Goal: Navigation & Orientation: Find specific page/section

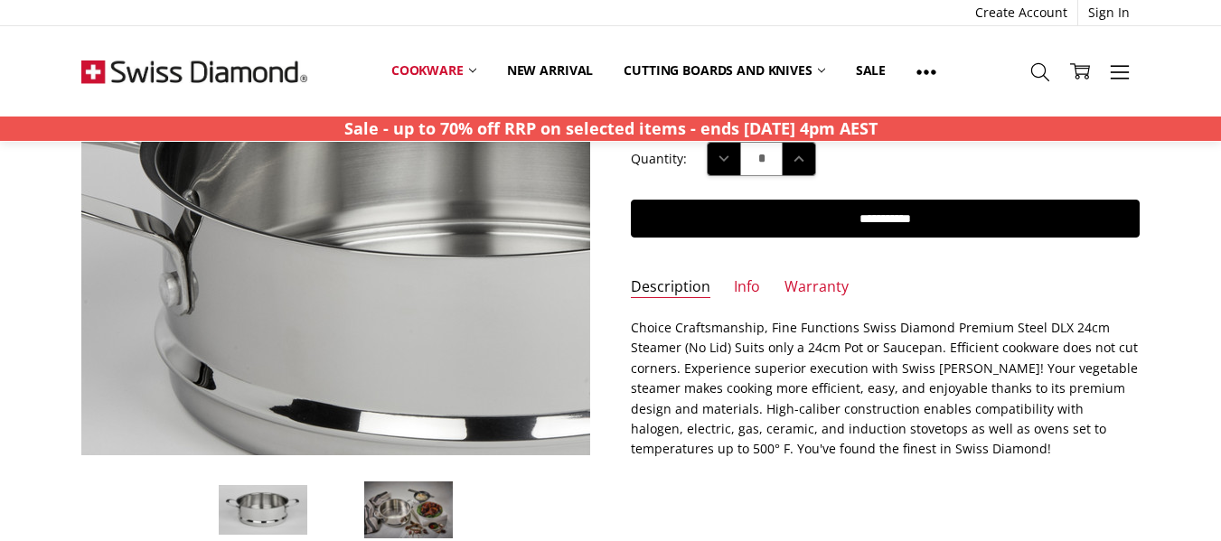
scroll to position [271, 0]
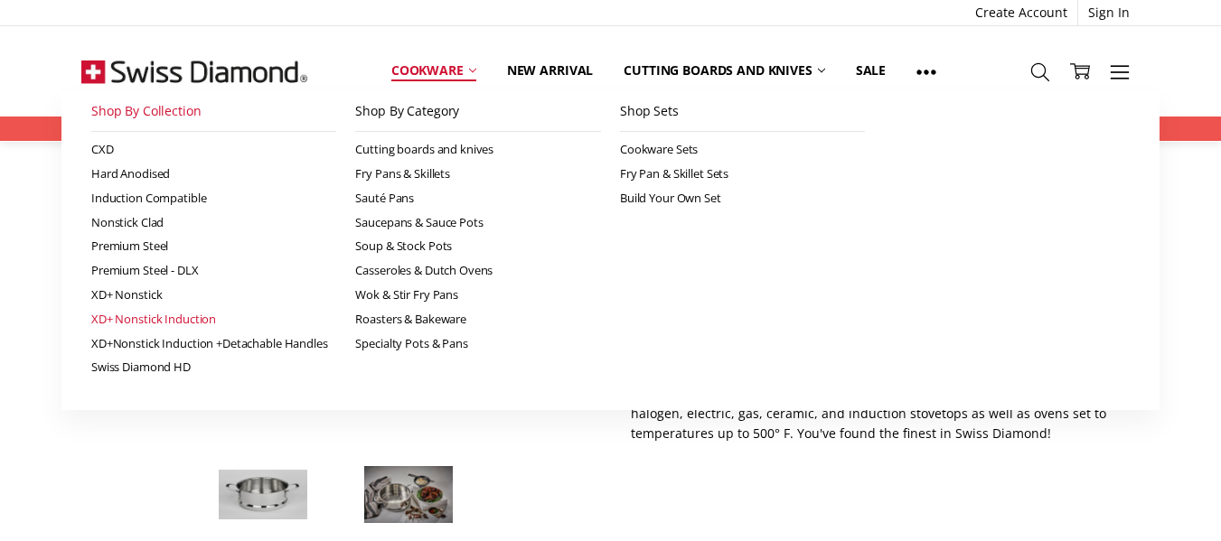
click at [192, 316] on link "XD+ Nonstick Induction" at bounding box center [214, 319] width 246 height 24
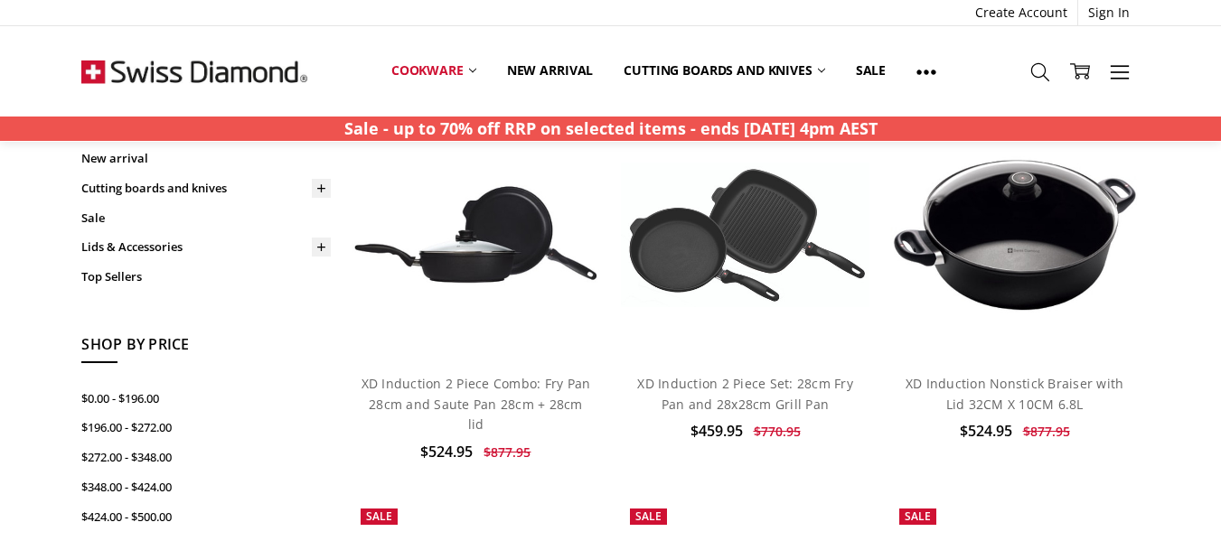
scroll to position [1015, 0]
